Goal: Task Accomplishment & Management: Use online tool/utility

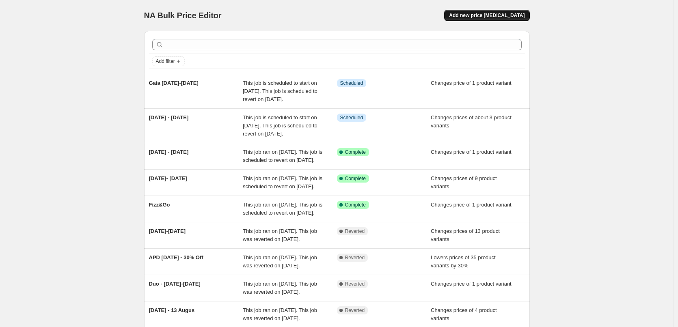
click at [486, 16] on span "Add new price [MEDICAL_DATA]" at bounding box center [487, 15] width 76 height 6
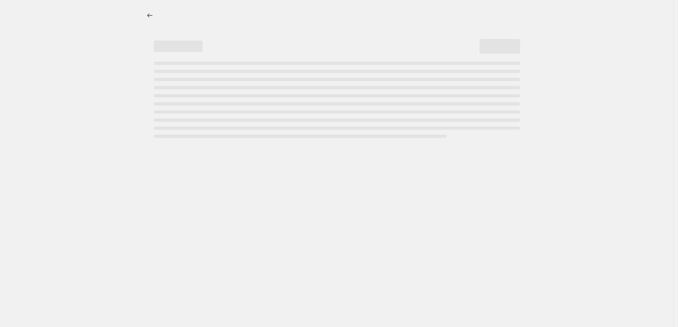
select select "percentage"
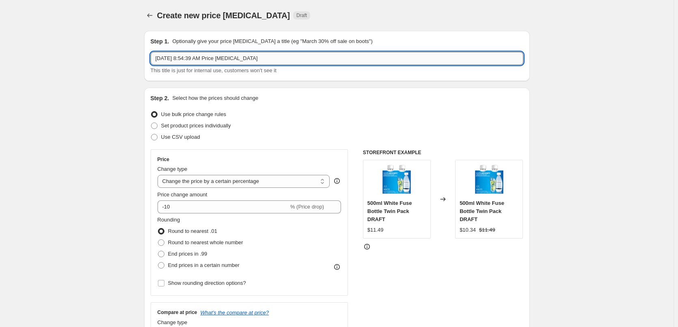
click at [236, 56] on input "[DATE] 8:54:39 AM Price [MEDICAL_DATA]" at bounding box center [337, 58] width 373 height 13
drag, startPoint x: 218, startPoint y: 58, endPoint x: 71, endPoint y: 58, distance: 147.1
type input "[DATE]-[DATE]"
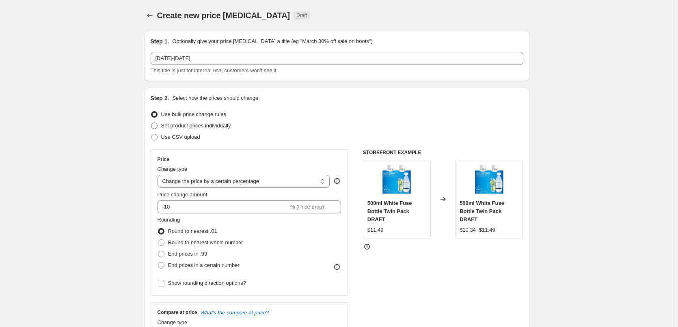
click at [204, 127] on span "Set product prices individually" at bounding box center [196, 126] width 70 height 6
click at [152, 123] on input "Set product prices individually" at bounding box center [151, 123] width 0 height 0
radio input "true"
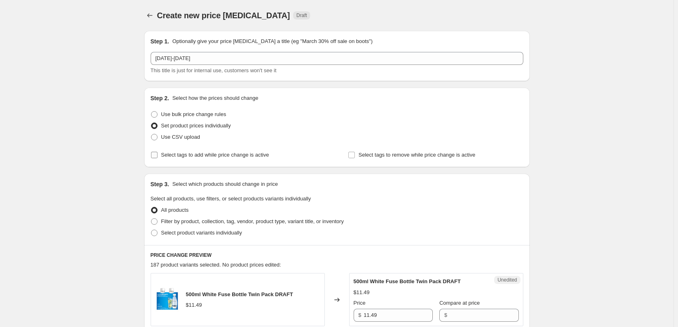
click at [212, 153] on span "Select tags to add while price change is active" at bounding box center [215, 155] width 108 height 6
click at [158, 153] on input "Select tags to add while price change is active" at bounding box center [154, 155] width 6 height 6
checkbox input "true"
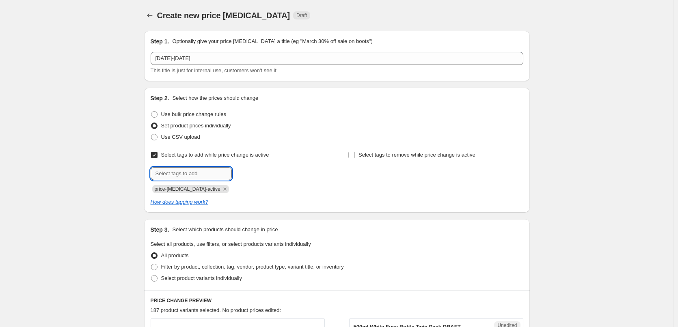
click at [185, 171] on input "text" at bounding box center [191, 173] width 81 height 13
type input "sale"
click at [259, 175] on span "sale" at bounding box center [253, 173] width 9 height 6
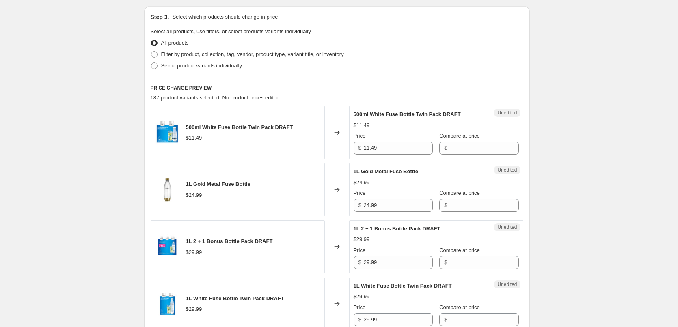
scroll to position [162, 0]
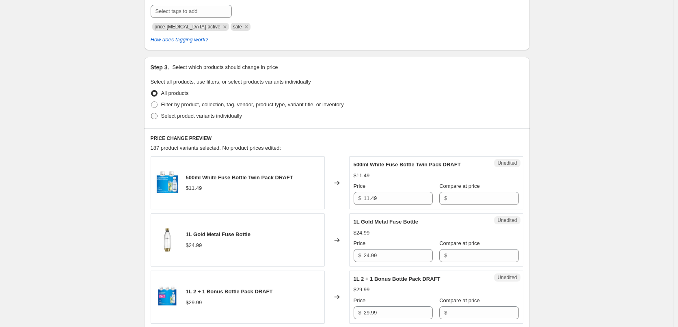
click at [209, 119] on span "Select product variants individually" at bounding box center [201, 116] width 81 height 6
click at [152, 113] on input "Select product variants individually" at bounding box center [151, 113] width 0 height 0
radio input "true"
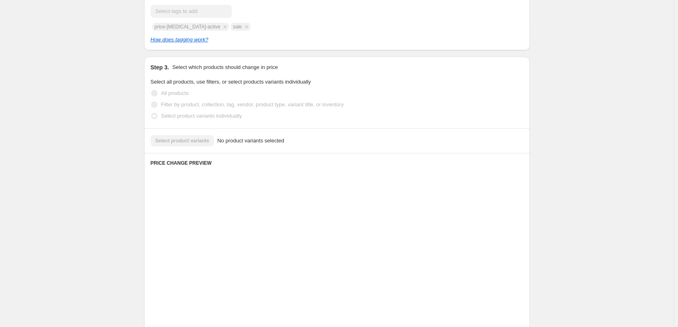
scroll to position [145, 0]
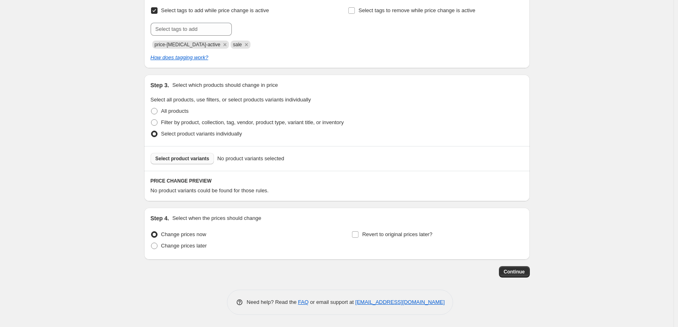
click at [195, 159] on span "Select product variants" at bounding box center [183, 159] width 54 height 6
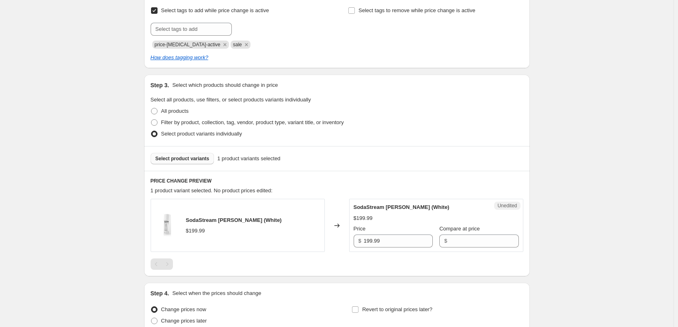
click at [179, 156] on span "Select product variants" at bounding box center [183, 159] width 54 height 6
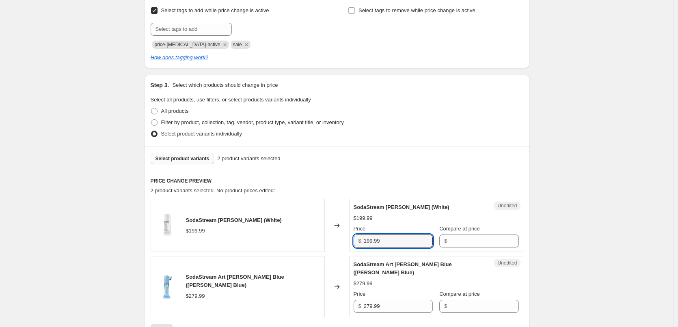
drag, startPoint x: 391, startPoint y: 241, endPoint x: 335, endPoint y: 239, distance: 56.5
click at [335, 239] on div "SodaStream [PERSON_NAME] (White) $199.99 Changed to Unedited SodaStream [PERSON…" at bounding box center [337, 225] width 373 height 53
click at [458, 244] on input "Compare at price" at bounding box center [484, 241] width 69 height 13
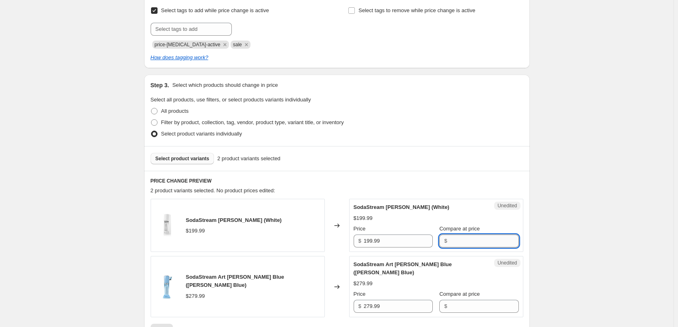
paste input "199.99"
type input "199.99"
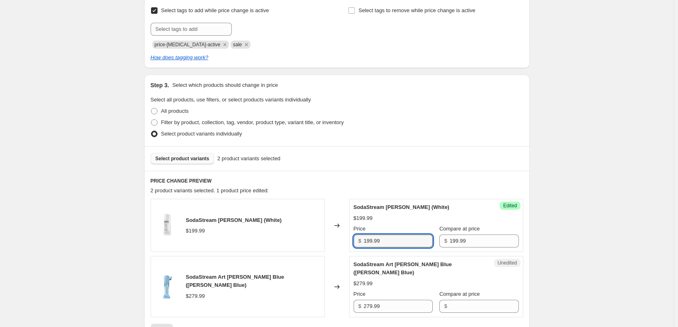
drag, startPoint x: 392, startPoint y: 239, endPoint x: 327, endPoint y: 239, distance: 65.0
click at [327, 239] on div "SodaStream [PERSON_NAME] (White) $199.99 Changed to Success Edited SodaStream […" at bounding box center [337, 225] width 373 height 53
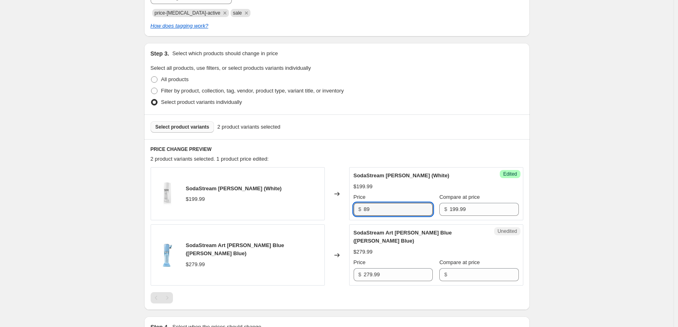
scroll to position [185, 0]
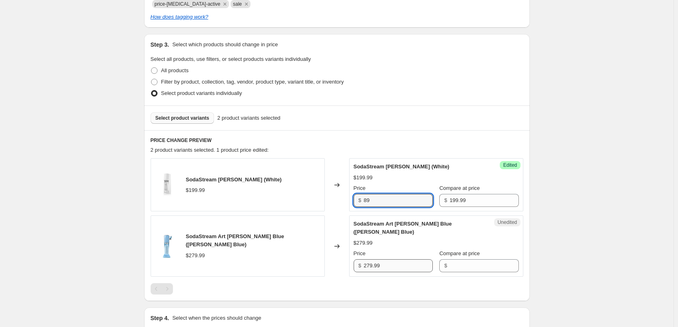
type input "89"
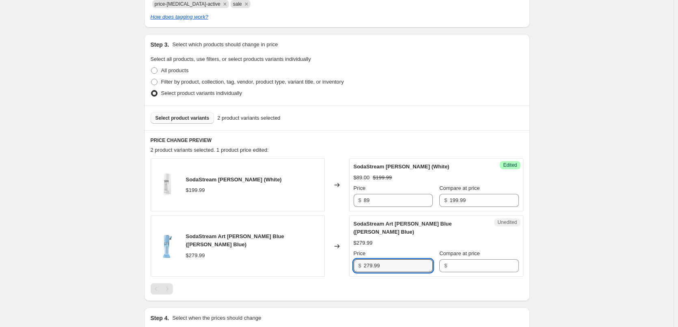
drag, startPoint x: 386, startPoint y: 257, endPoint x: 315, endPoint y: 250, distance: 71.4
click at [315, 250] on div "SodaStream Art [PERSON_NAME] Blue ([PERSON_NAME] Blue) $279.99 Changed to Unedi…" at bounding box center [337, 246] width 373 height 61
click at [480, 261] on input "Compare at price" at bounding box center [484, 266] width 69 height 13
paste input "279.99"
type input "279.99"
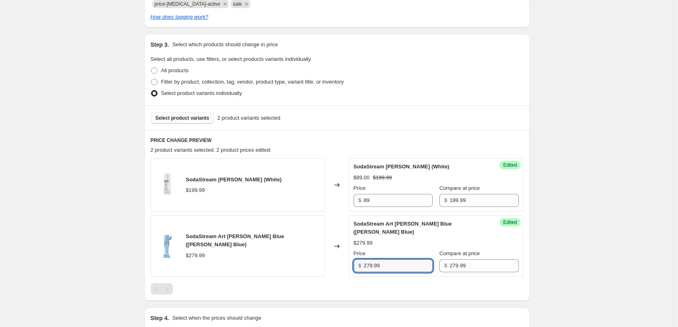
drag, startPoint x: 395, startPoint y: 256, endPoint x: 316, endPoint y: 253, distance: 79.3
click at [318, 251] on div "SodaStream Art [PERSON_NAME] Blue ([PERSON_NAME] Blue) $279.99 Changed to Succe…" at bounding box center [337, 246] width 373 height 61
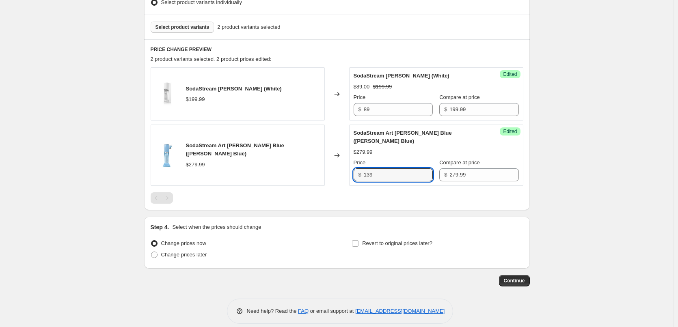
scroll to position [277, 0]
type input "139"
click at [188, 251] on span "Change prices later" at bounding box center [184, 254] width 46 height 6
click at [152, 251] on input "Change prices later" at bounding box center [151, 251] width 0 height 0
radio input "true"
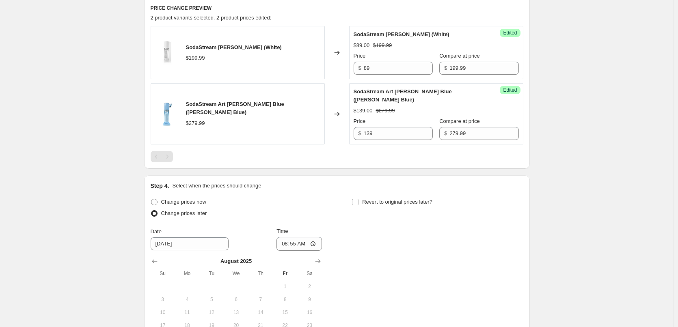
scroll to position [358, 0]
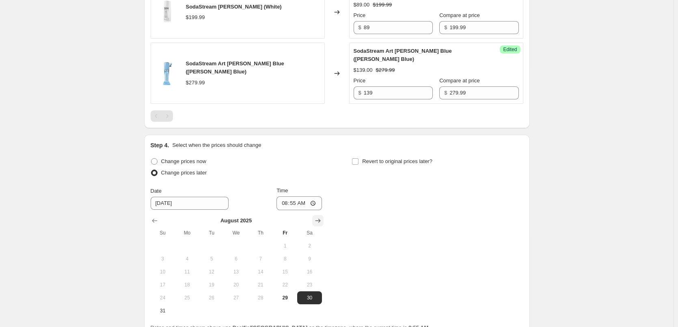
click at [320, 217] on button "Show next month, September 2025" at bounding box center [317, 220] width 11 height 11
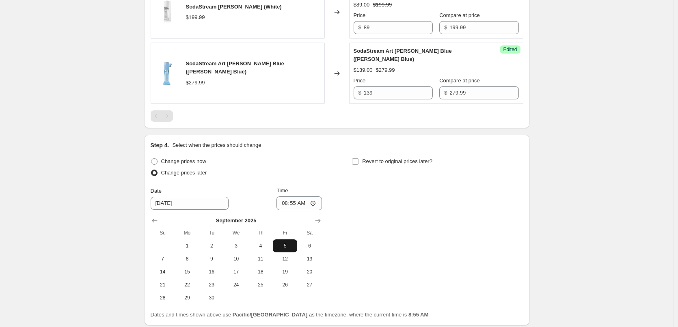
drag, startPoint x: 288, startPoint y: 240, endPoint x: 297, endPoint y: 206, distance: 35.3
click at [289, 243] on span "5" at bounding box center [285, 246] width 18 height 6
type input "[DATE]"
click at [288, 197] on input "08:55" at bounding box center [299, 204] width 45 height 14
type input "00:05"
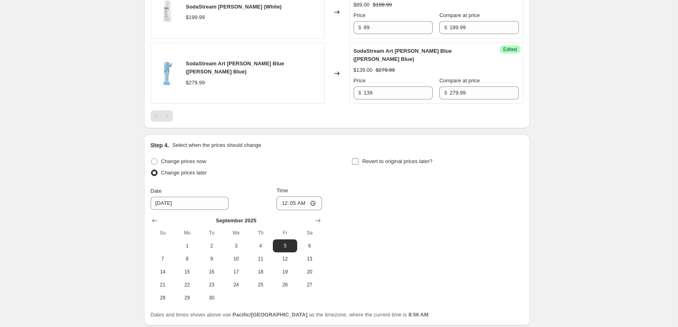
click at [358, 158] on input "Revert to original prices later?" at bounding box center [355, 161] width 6 height 6
checkbox input "true"
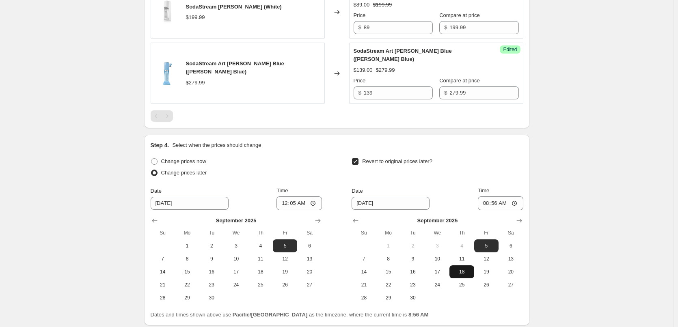
click at [467, 269] on span "18" at bounding box center [462, 272] width 18 height 6
type input "[DATE]"
click at [486, 197] on input "08:56" at bounding box center [500, 204] width 45 height 14
type input "23:55"
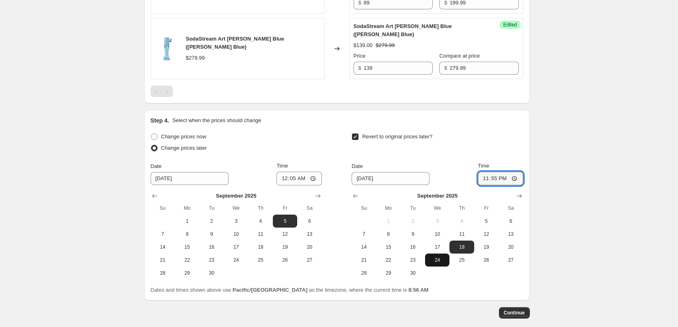
scroll to position [416, 0]
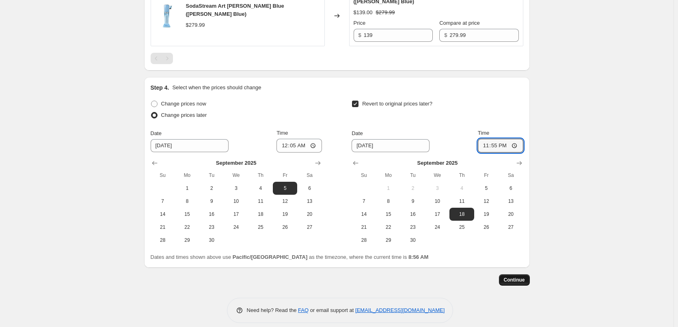
click at [529, 275] on button "Continue" at bounding box center [514, 280] width 31 height 11
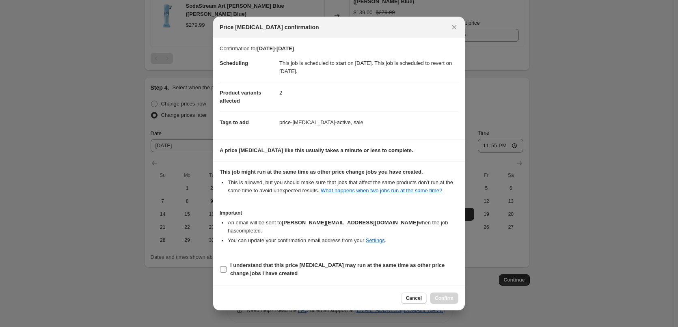
click at [251, 265] on span "I understand that this price [MEDICAL_DATA] may run at the same time as other p…" at bounding box center [344, 270] width 228 height 16
click at [227, 266] on input "I understand that this price [MEDICAL_DATA] may run at the same time as other p…" at bounding box center [223, 269] width 6 height 6
checkbox input "true"
click at [459, 291] on div "Cancel Confirm" at bounding box center [339, 298] width 252 height 25
click at [452, 295] on span "Confirm" at bounding box center [444, 298] width 19 height 6
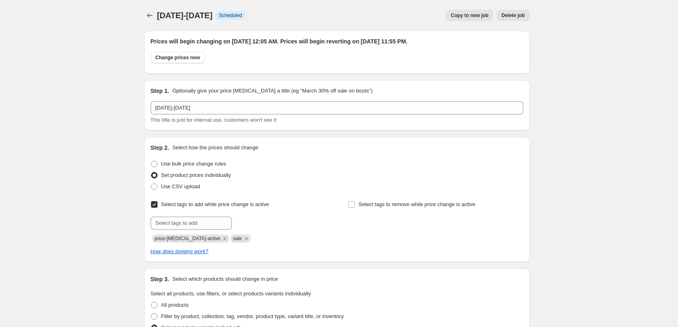
scroll to position [416, 0]
